Goal: Task Accomplishment & Management: Manage account settings

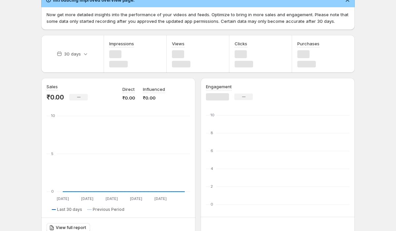
scroll to position [34, 0]
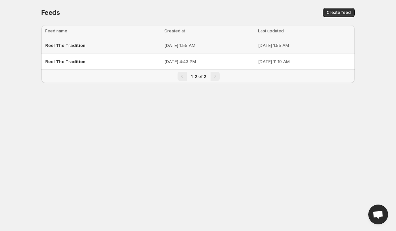
click at [59, 47] on span "Reel The Tradition" at bounding box center [65, 45] width 40 height 5
